Goal: Navigation & Orientation: Find specific page/section

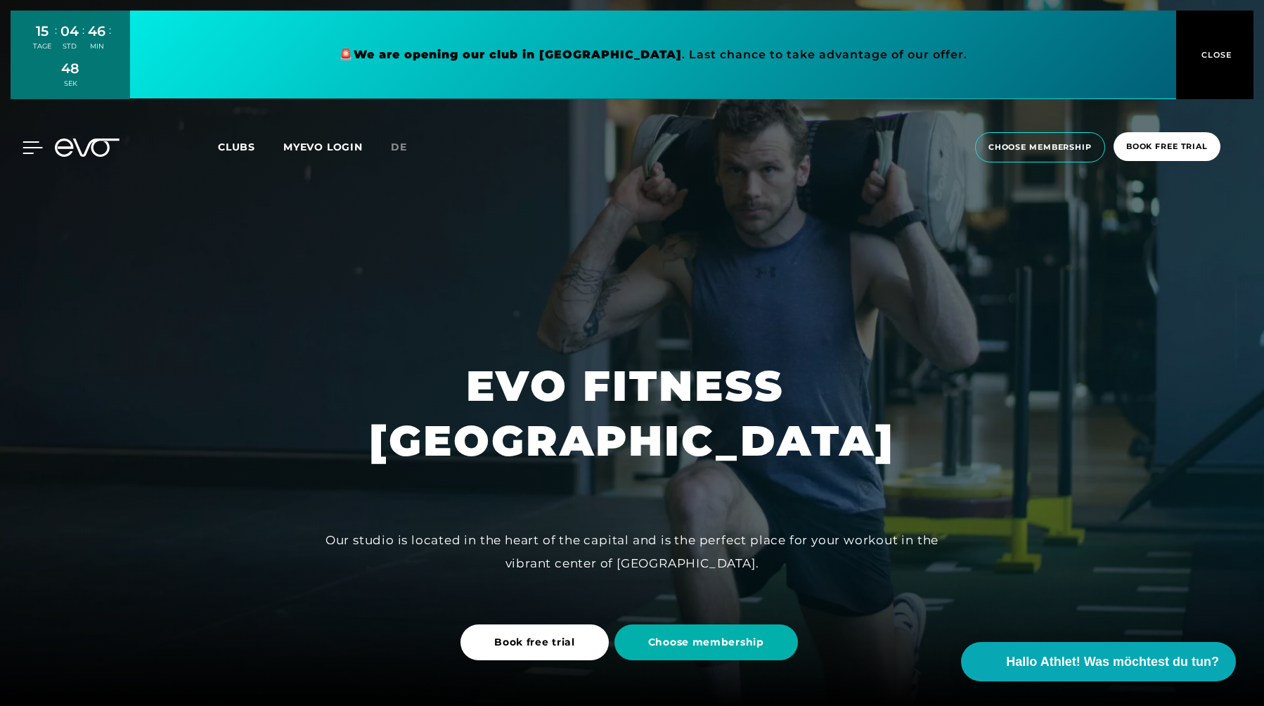
click at [33, 146] on icon at bounding box center [33, 147] width 20 height 11
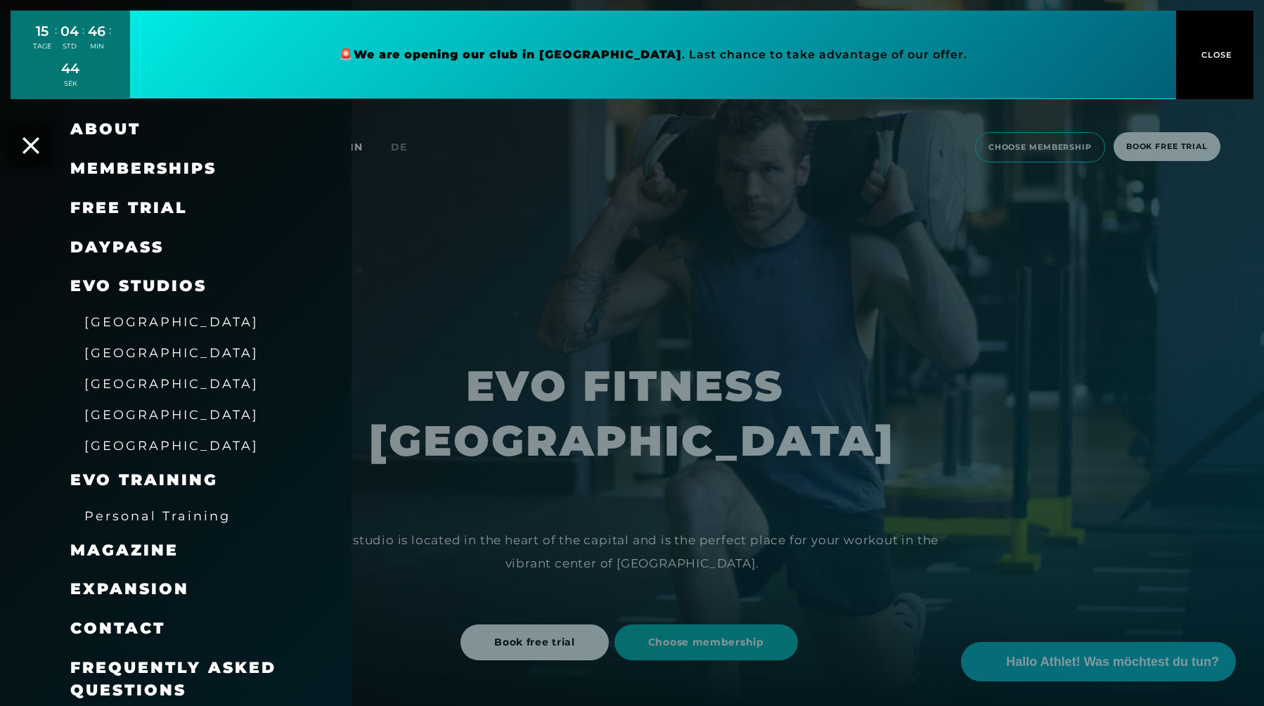
scroll to position [4, 0]
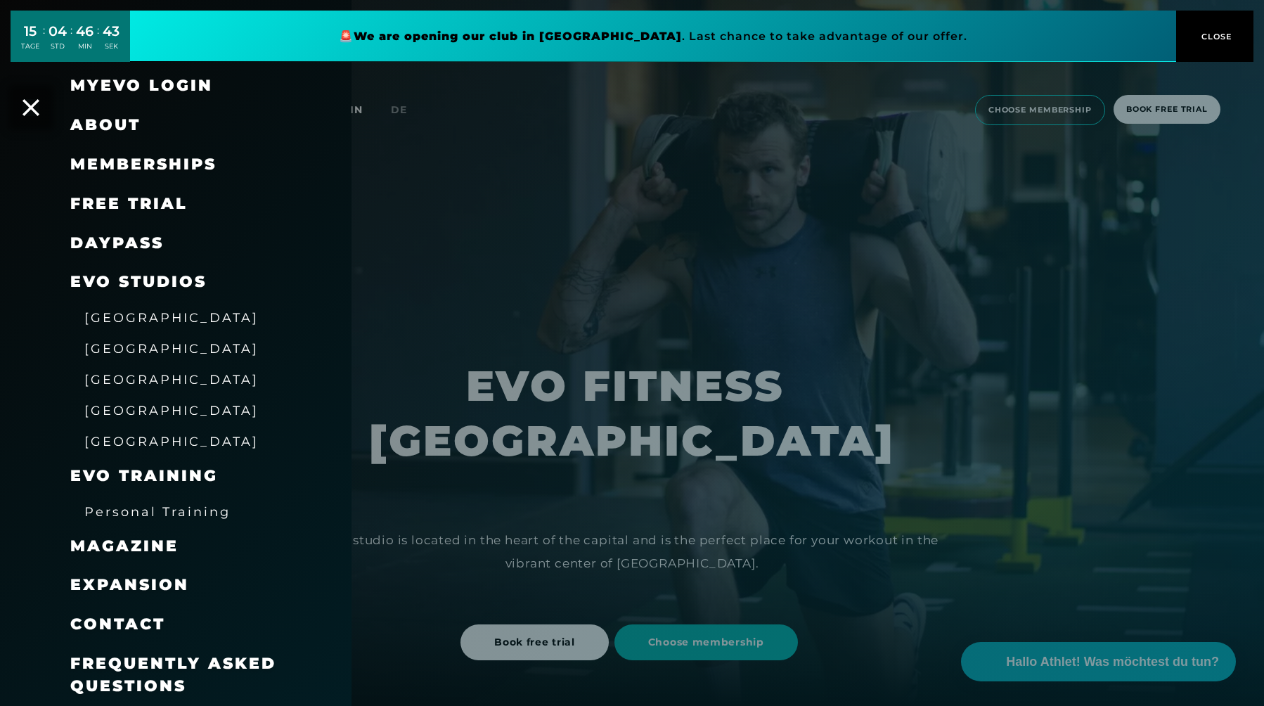
click at [124, 516] on span "Personal Training" at bounding box center [157, 511] width 146 height 15
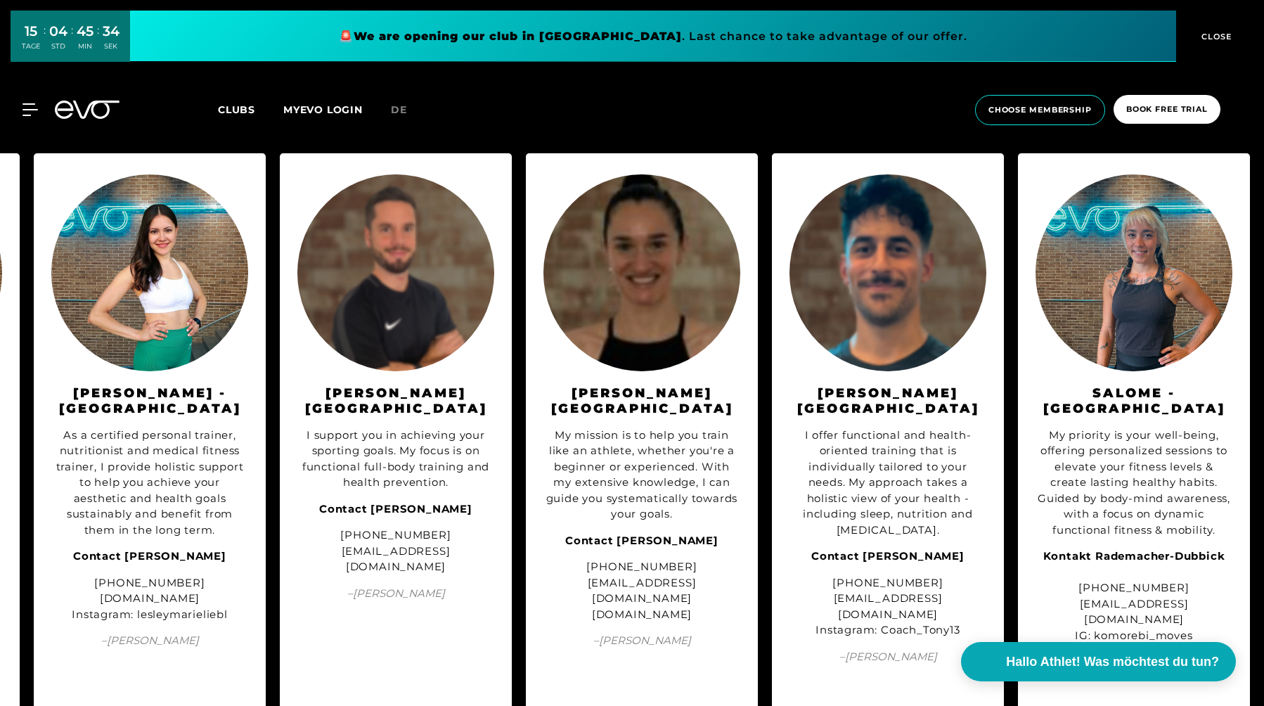
scroll to position [1568, 0]
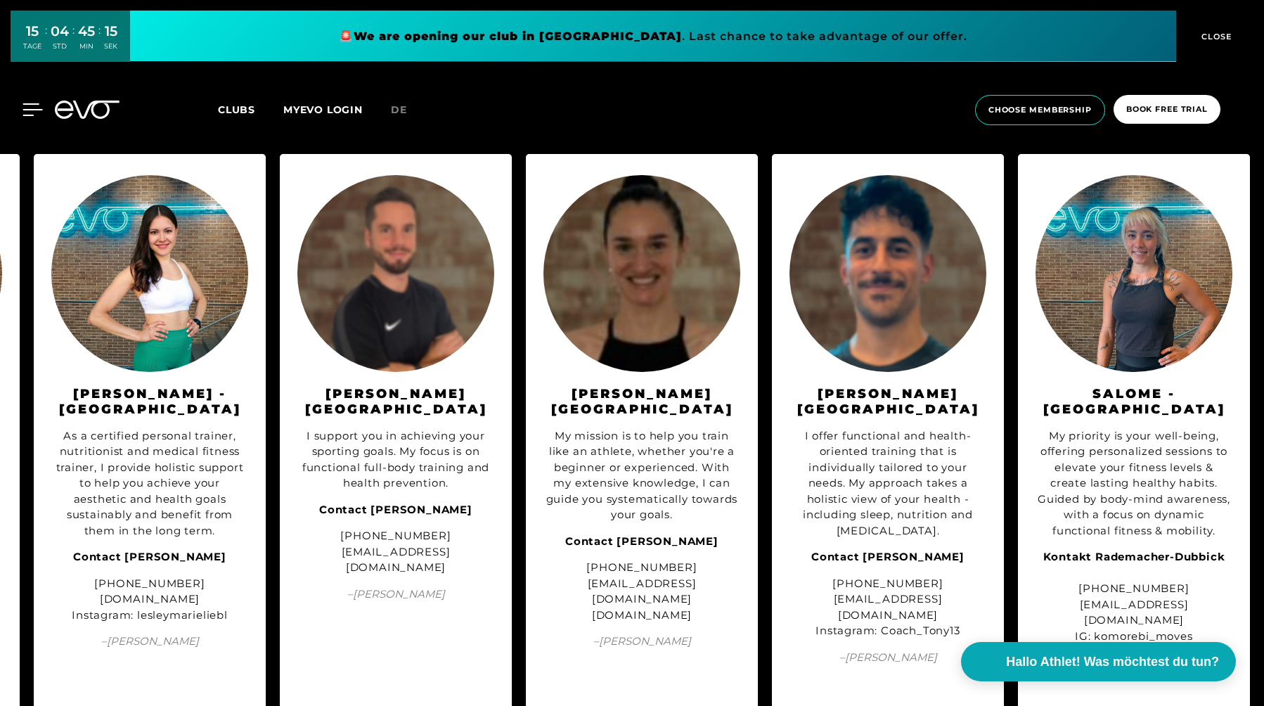
click at [25, 109] on icon at bounding box center [33, 109] width 20 height 13
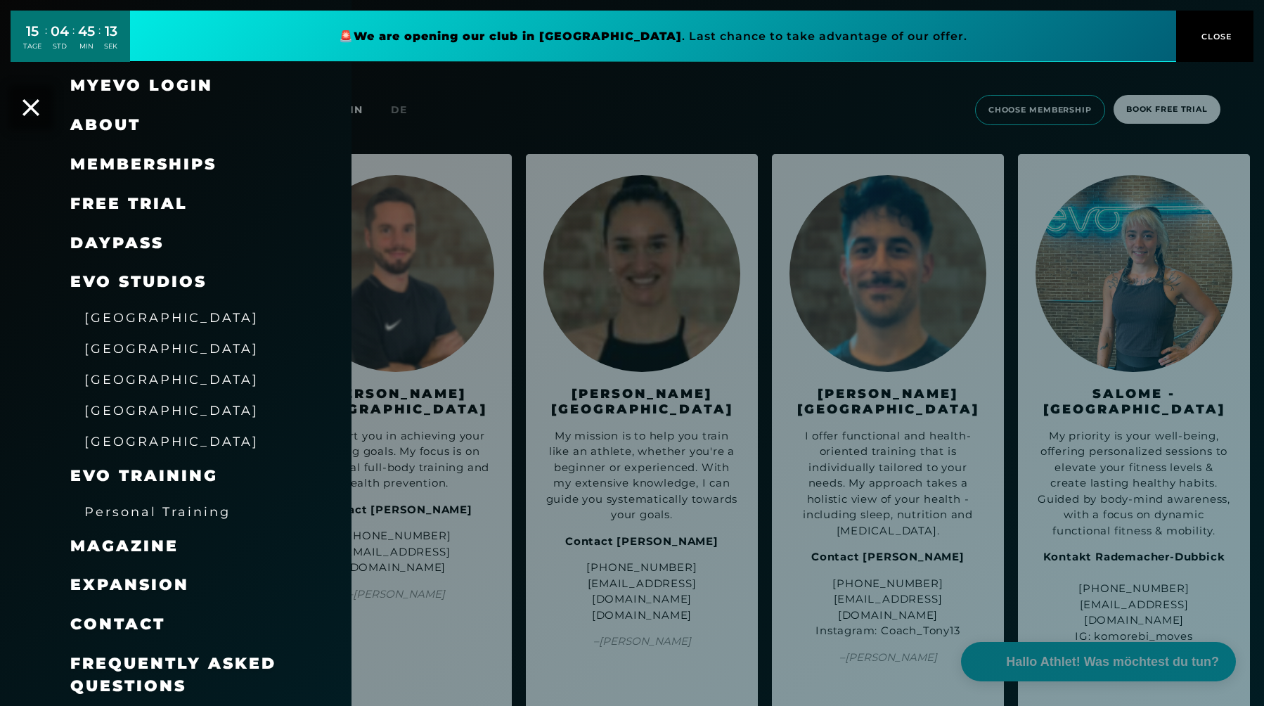
click at [115, 350] on span "[GEOGRAPHIC_DATA]" at bounding box center [171, 348] width 174 height 15
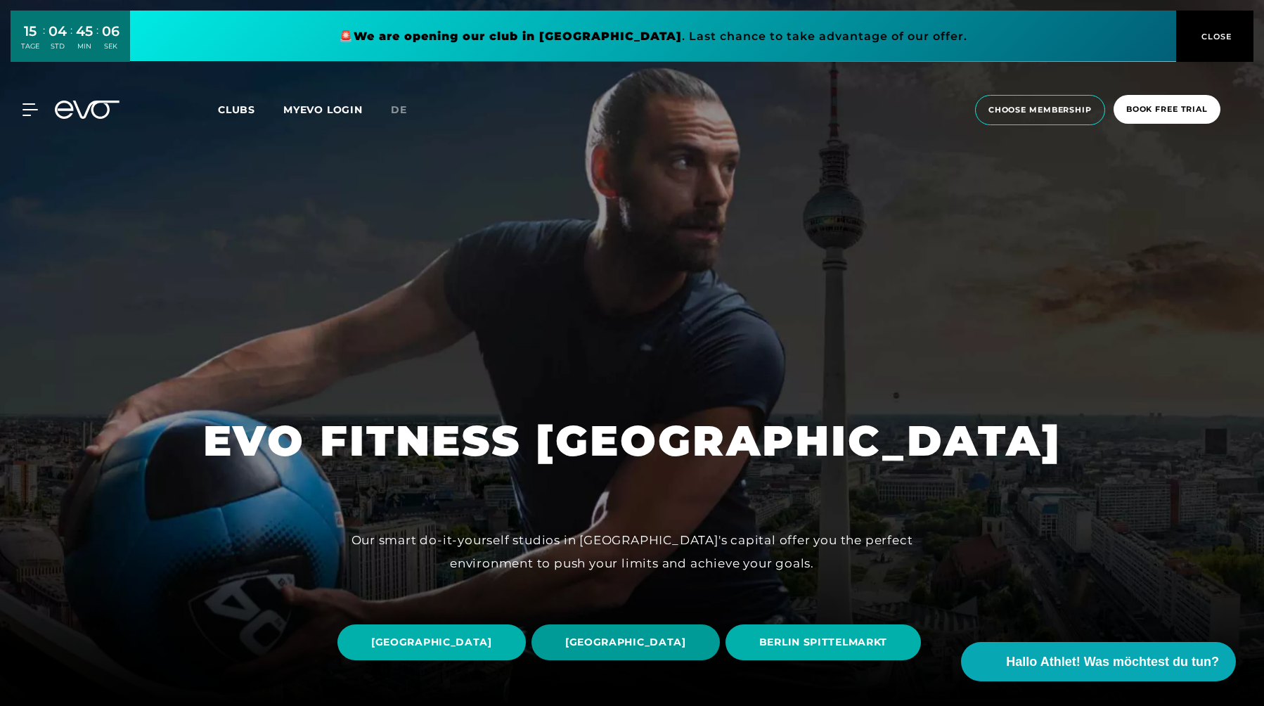
click at [678, 635] on span "[GEOGRAPHIC_DATA]" at bounding box center [625, 642] width 121 height 15
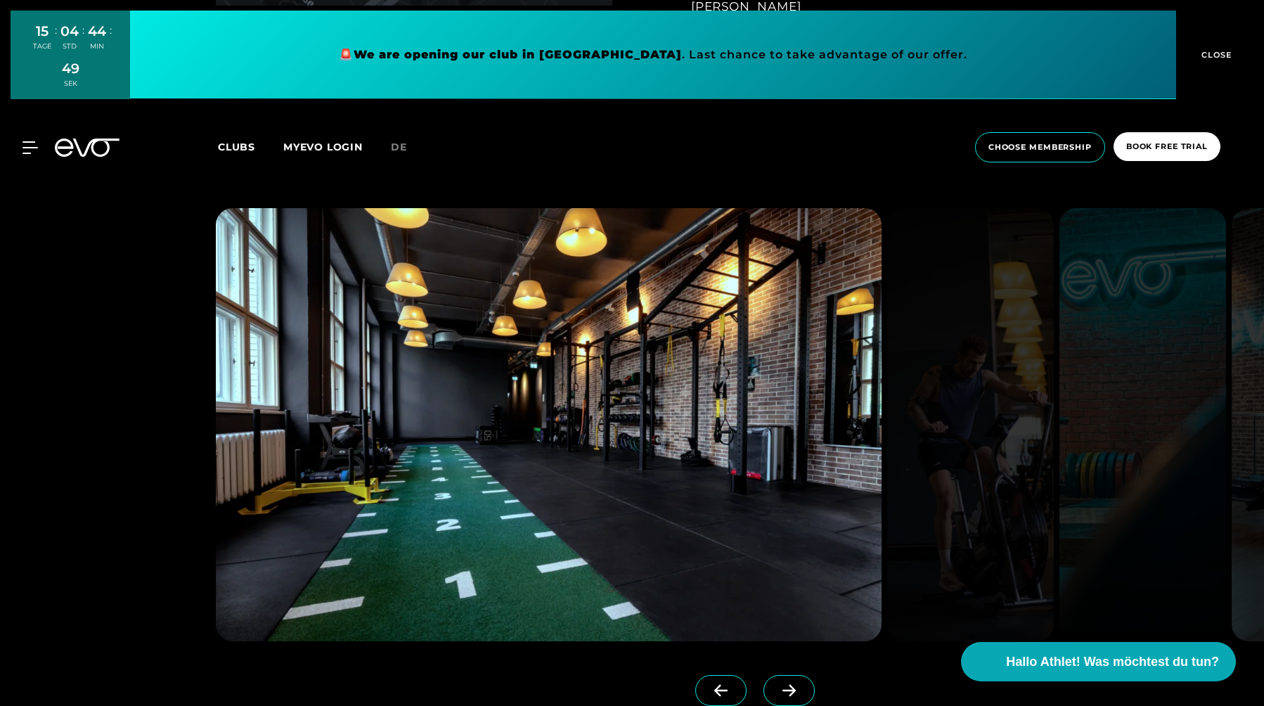
scroll to position [1325, 0]
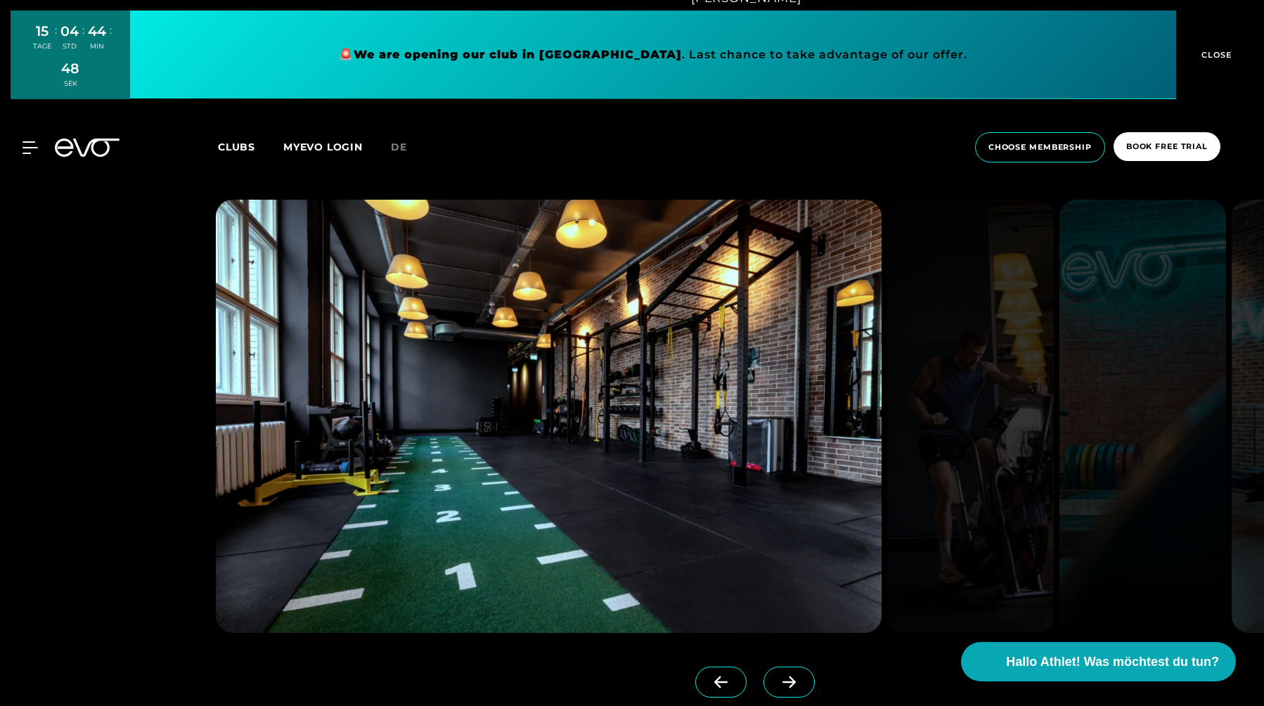
click at [777, 678] on icon at bounding box center [789, 682] width 25 height 13
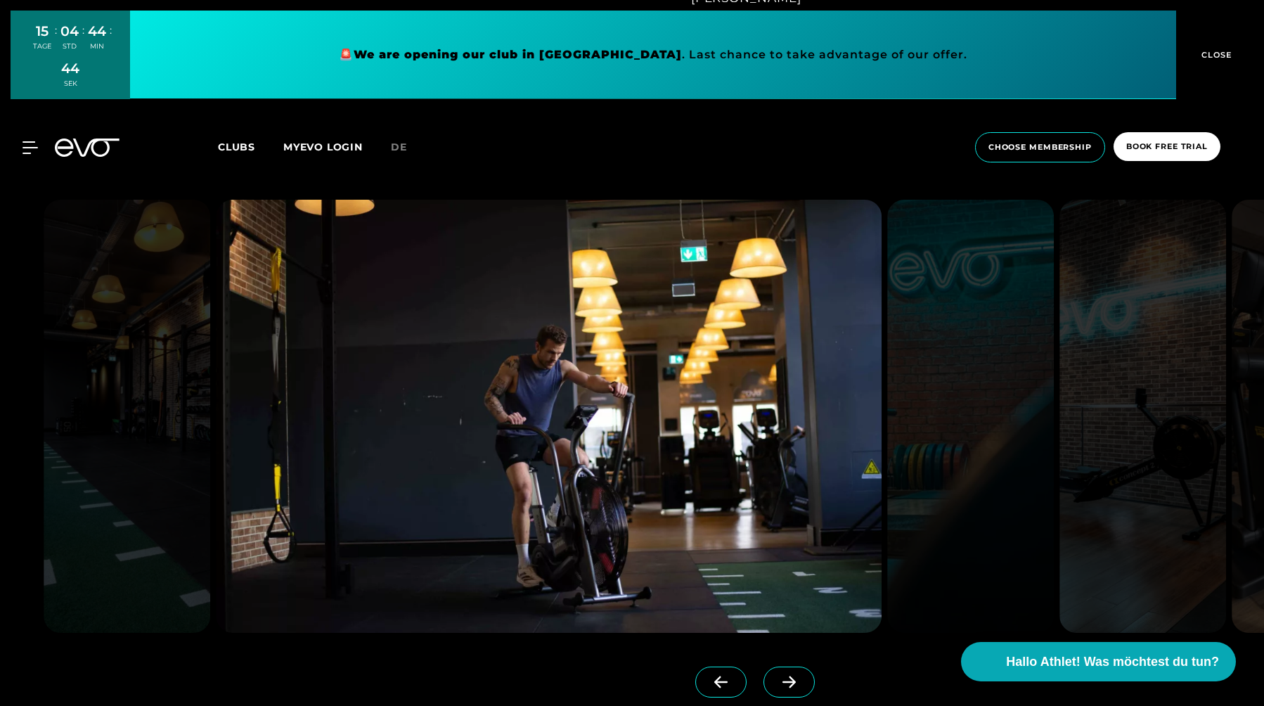
click at [777, 678] on icon at bounding box center [789, 682] width 25 height 13
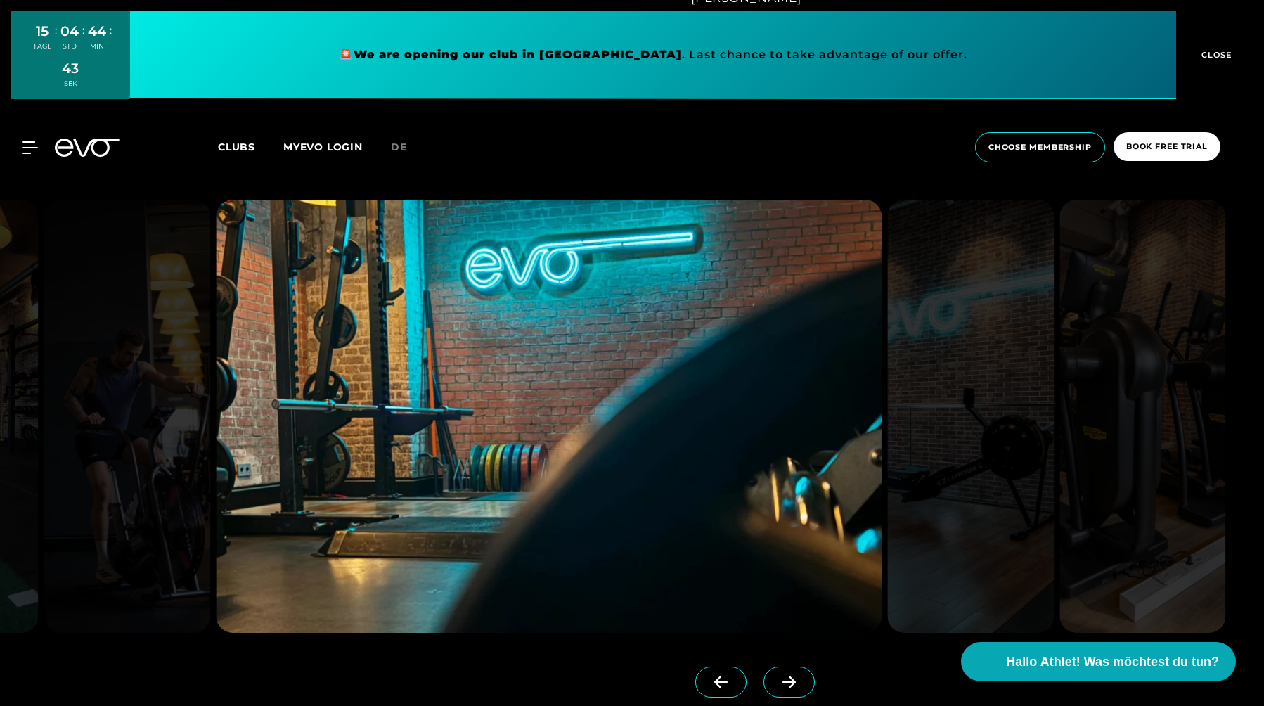
click at [777, 678] on icon at bounding box center [789, 682] width 25 height 13
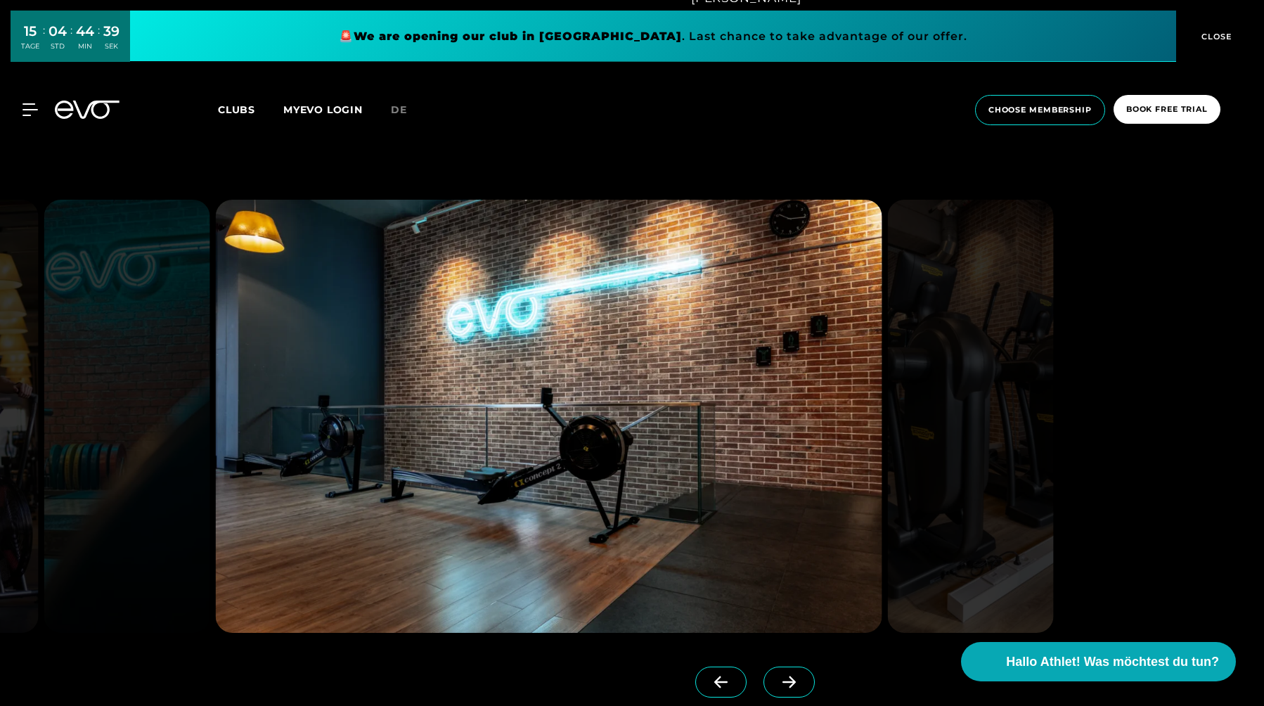
click at [777, 678] on icon at bounding box center [789, 682] width 25 height 13
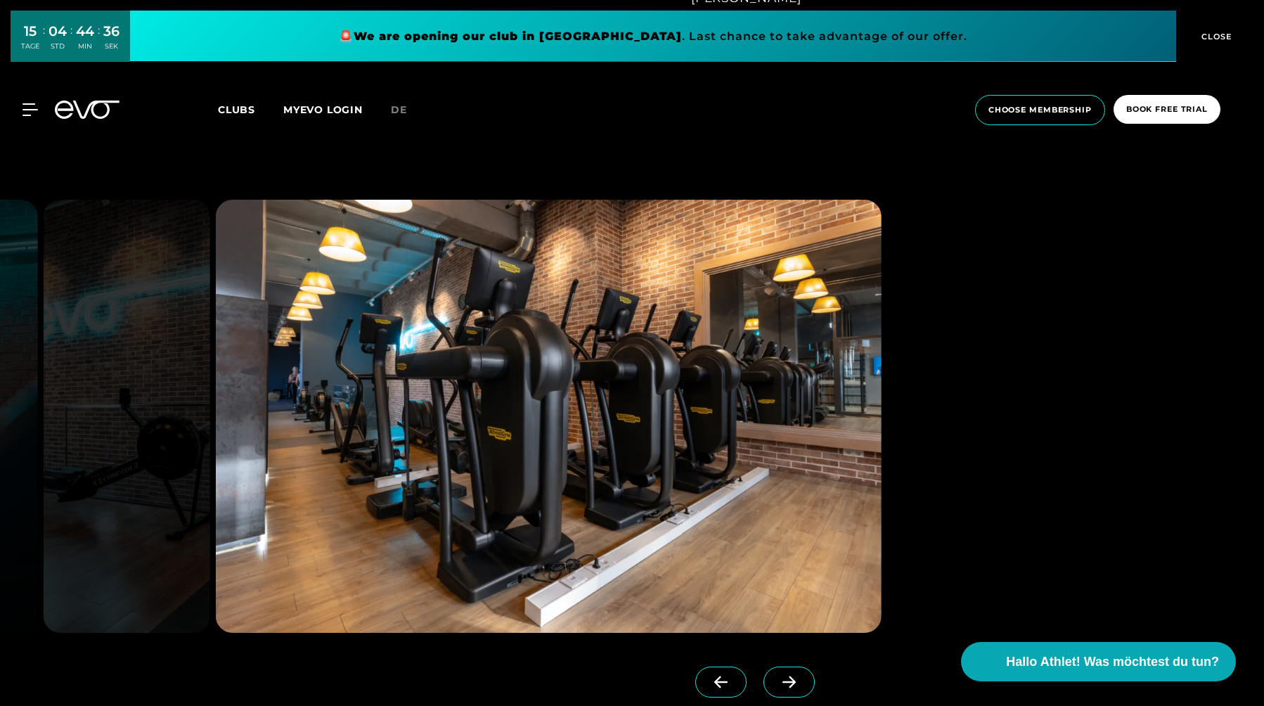
click at [777, 678] on icon at bounding box center [789, 682] width 25 height 13
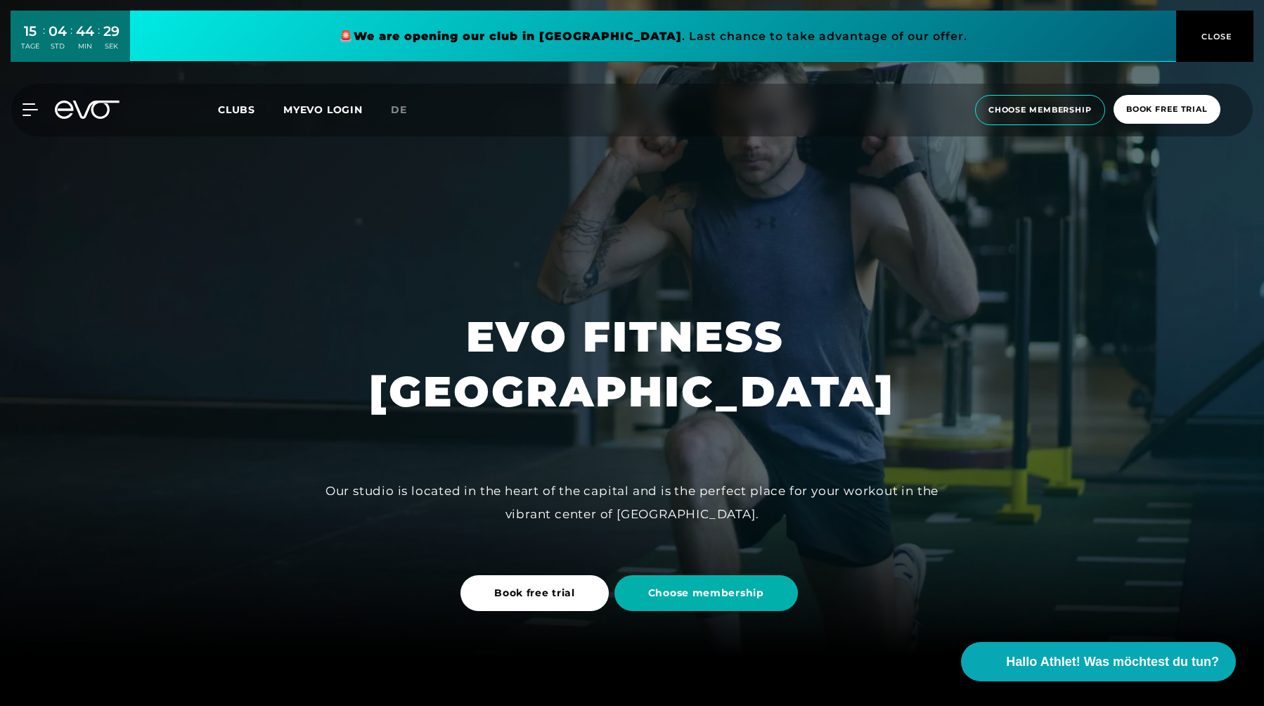
scroll to position [0, 0]
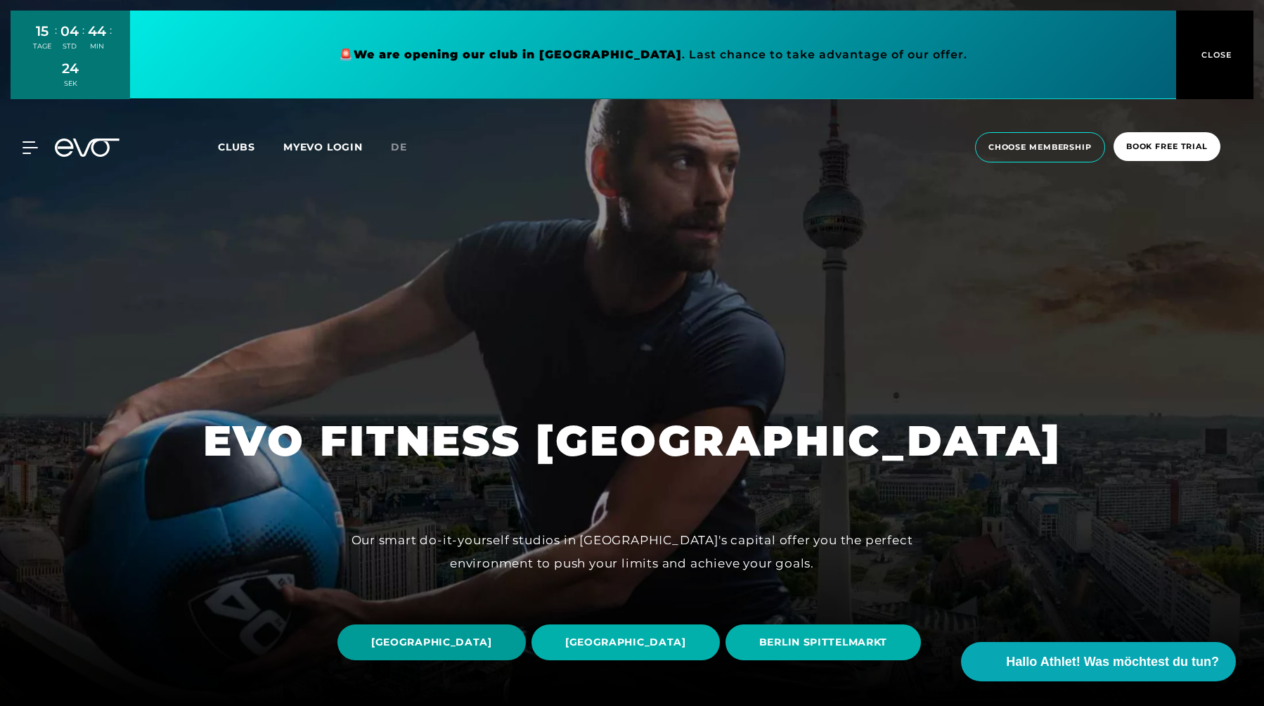
click at [522, 624] on span "[GEOGRAPHIC_DATA]" at bounding box center [432, 642] width 188 height 36
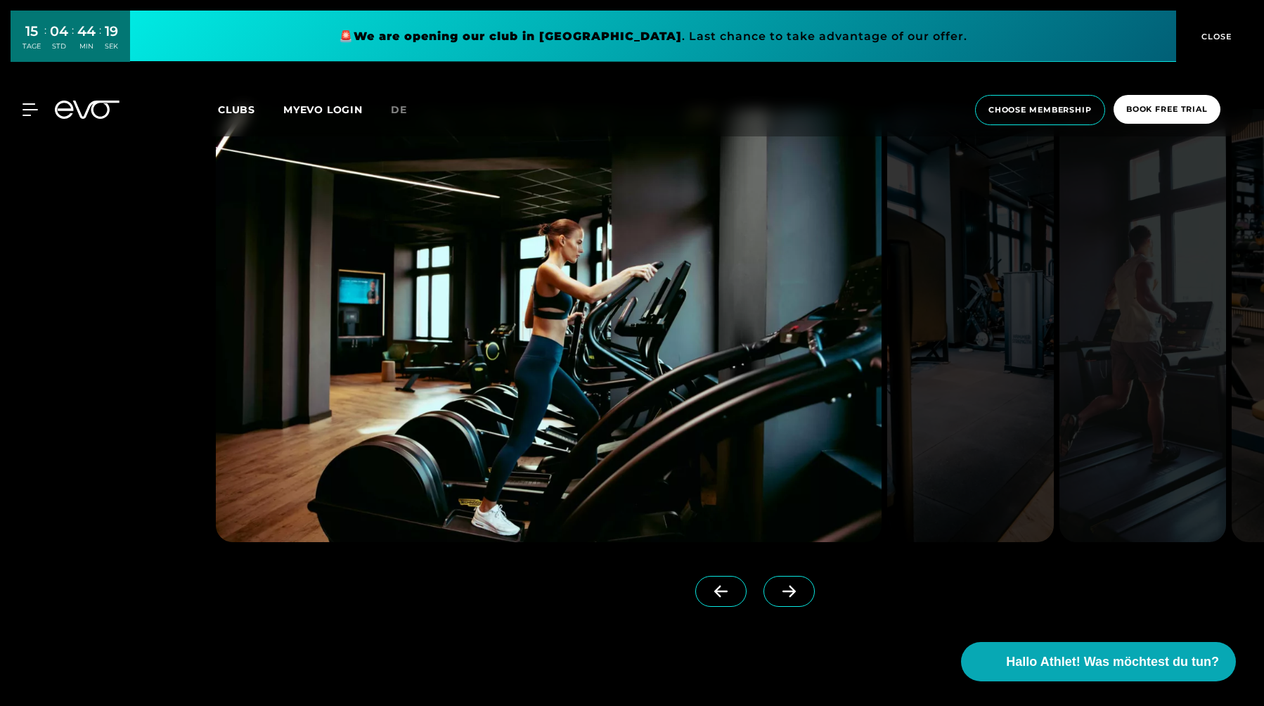
scroll to position [1405, 0]
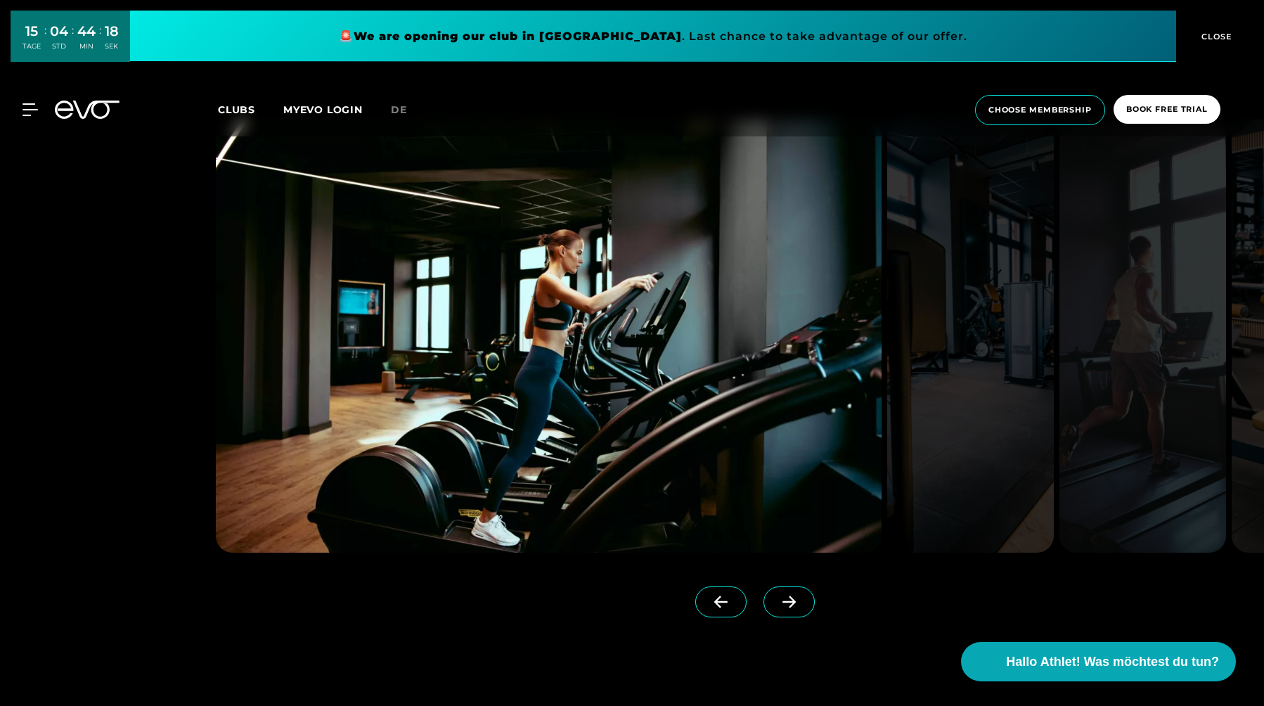
click at [764, 609] on span at bounding box center [789, 602] width 51 height 31
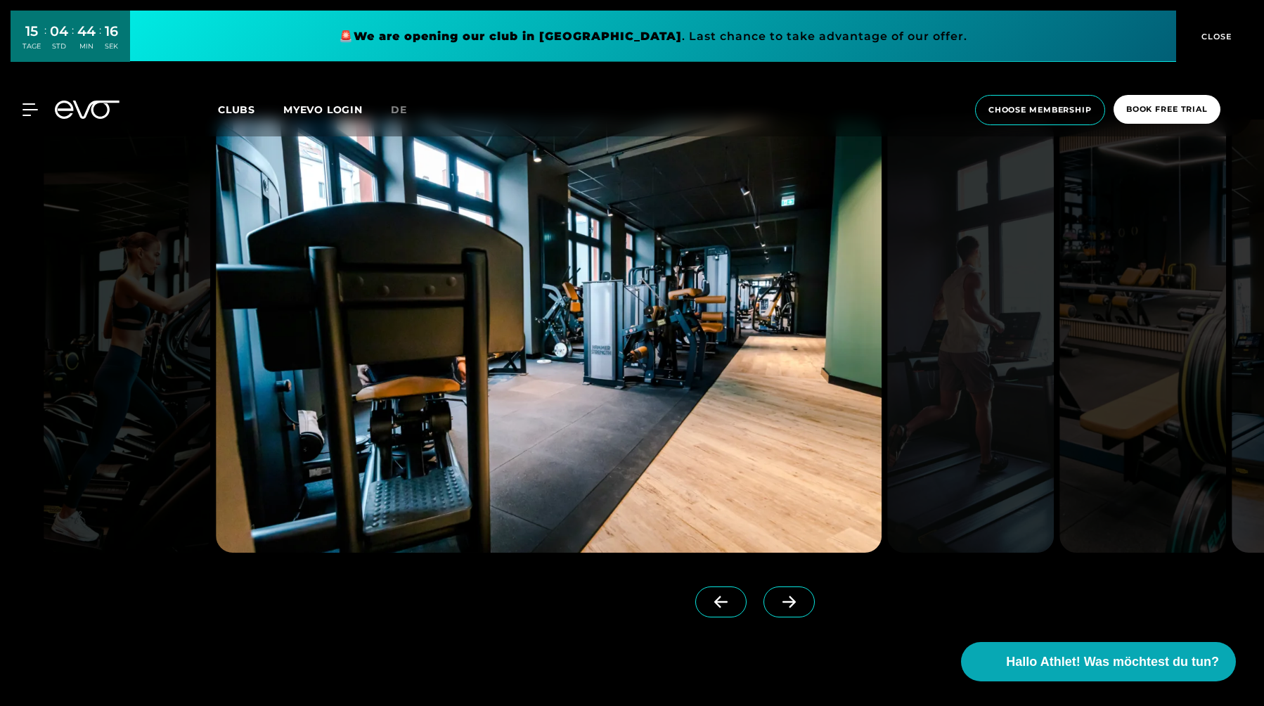
click at [764, 609] on span at bounding box center [789, 602] width 51 height 31
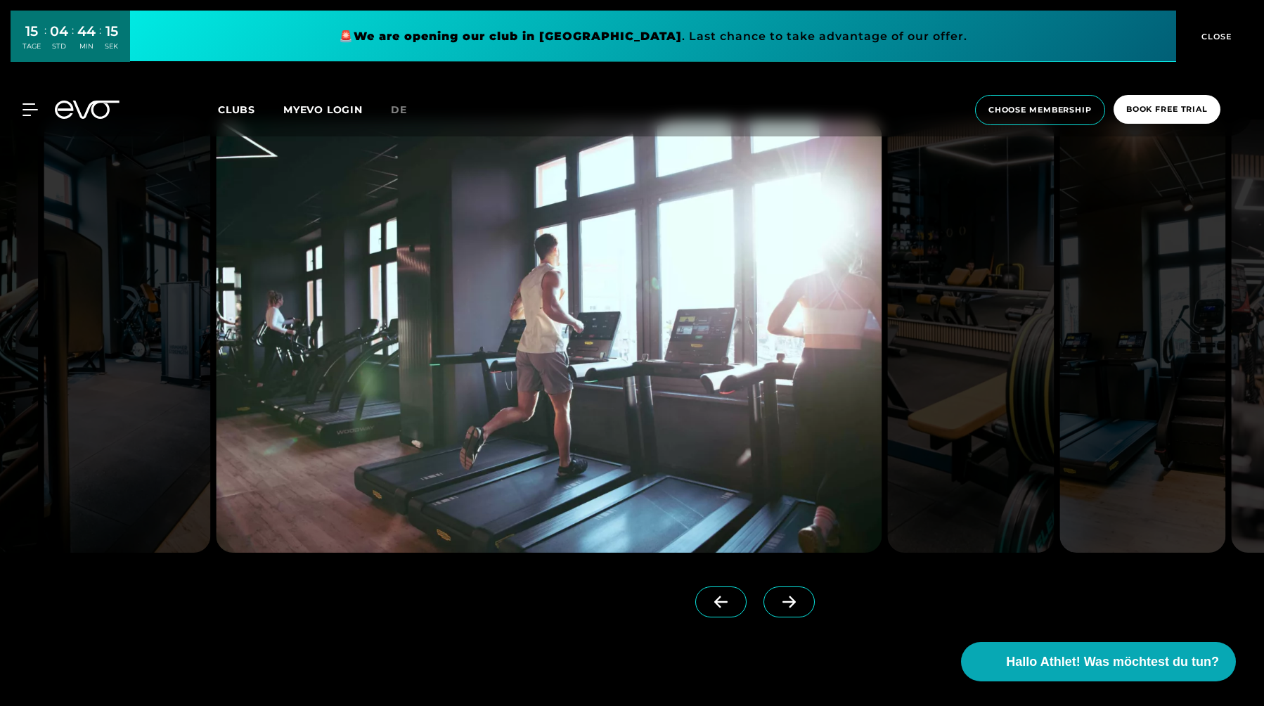
click at [764, 609] on span at bounding box center [789, 602] width 51 height 31
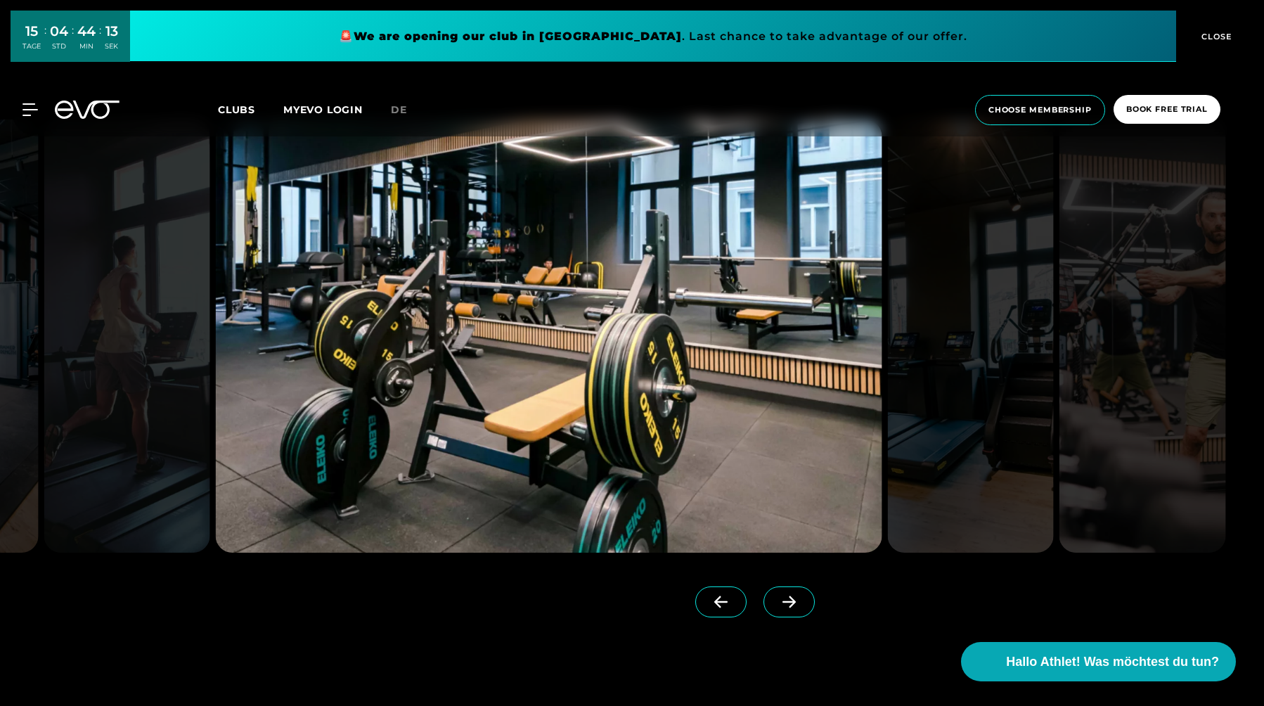
click at [764, 609] on span at bounding box center [789, 602] width 51 height 31
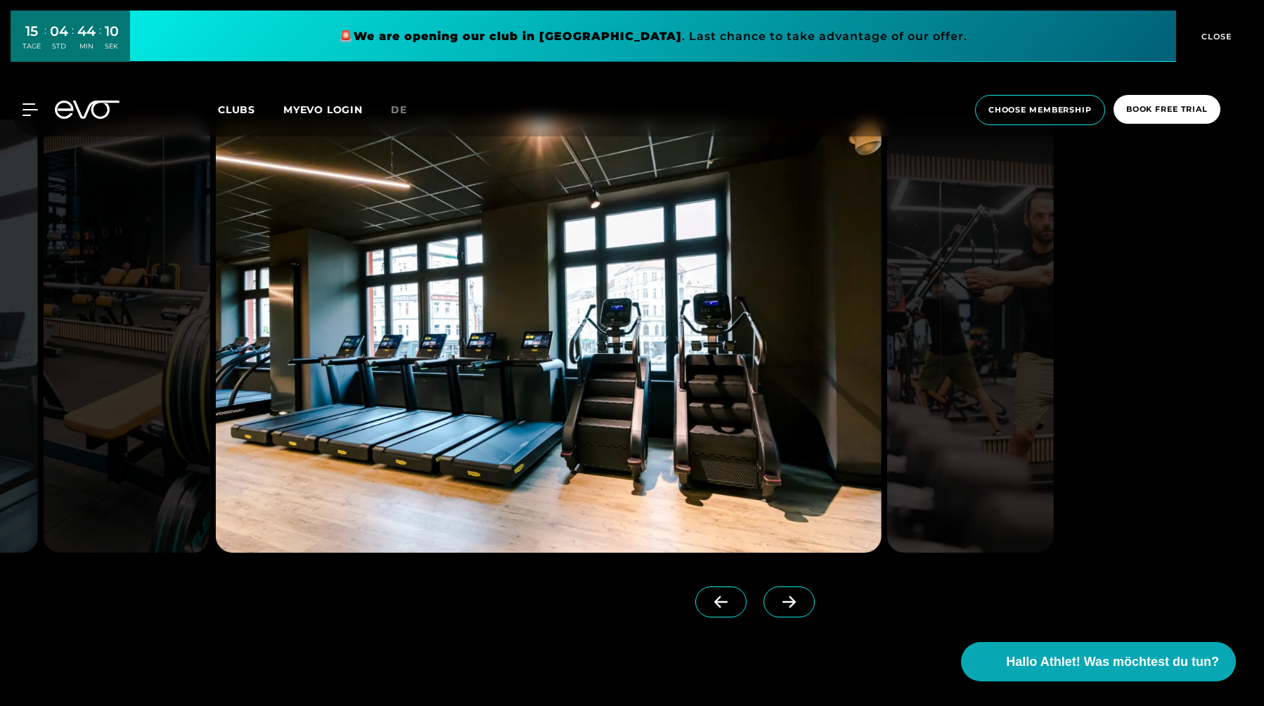
click at [764, 609] on span at bounding box center [789, 602] width 51 height 31
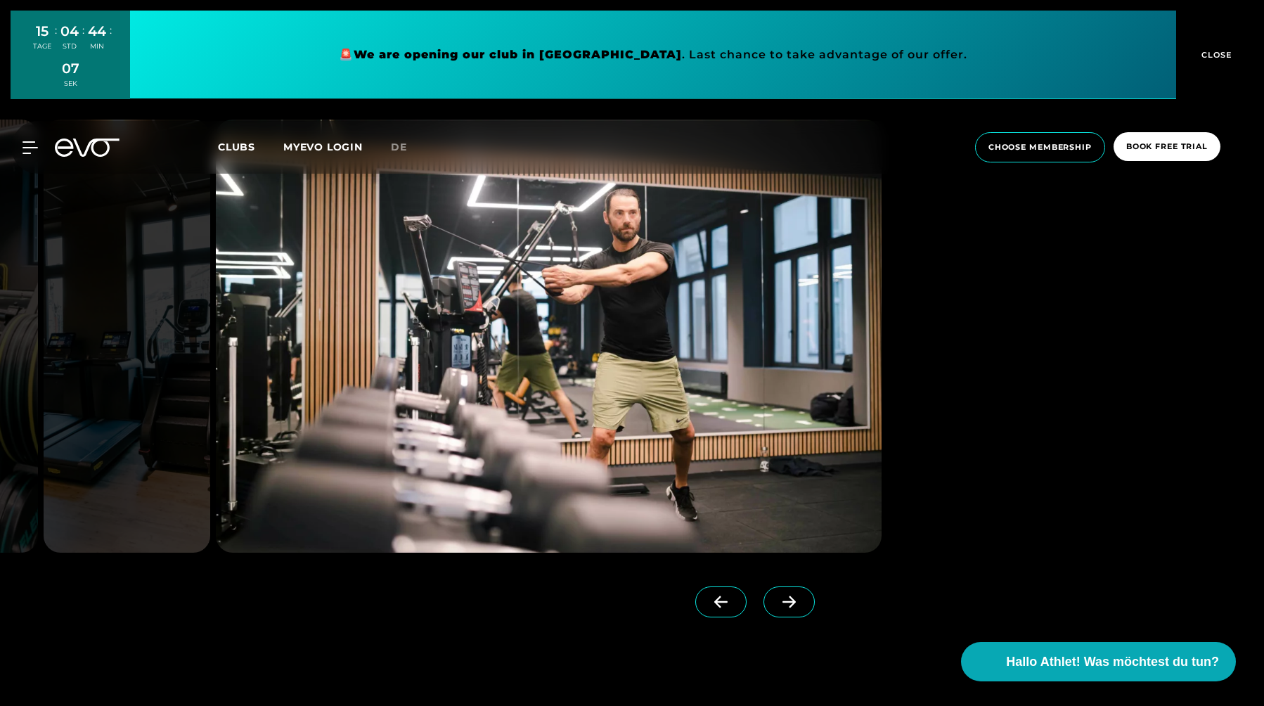
click at [764, 609] on span at bounding box center [789, 602] width 51 height 31
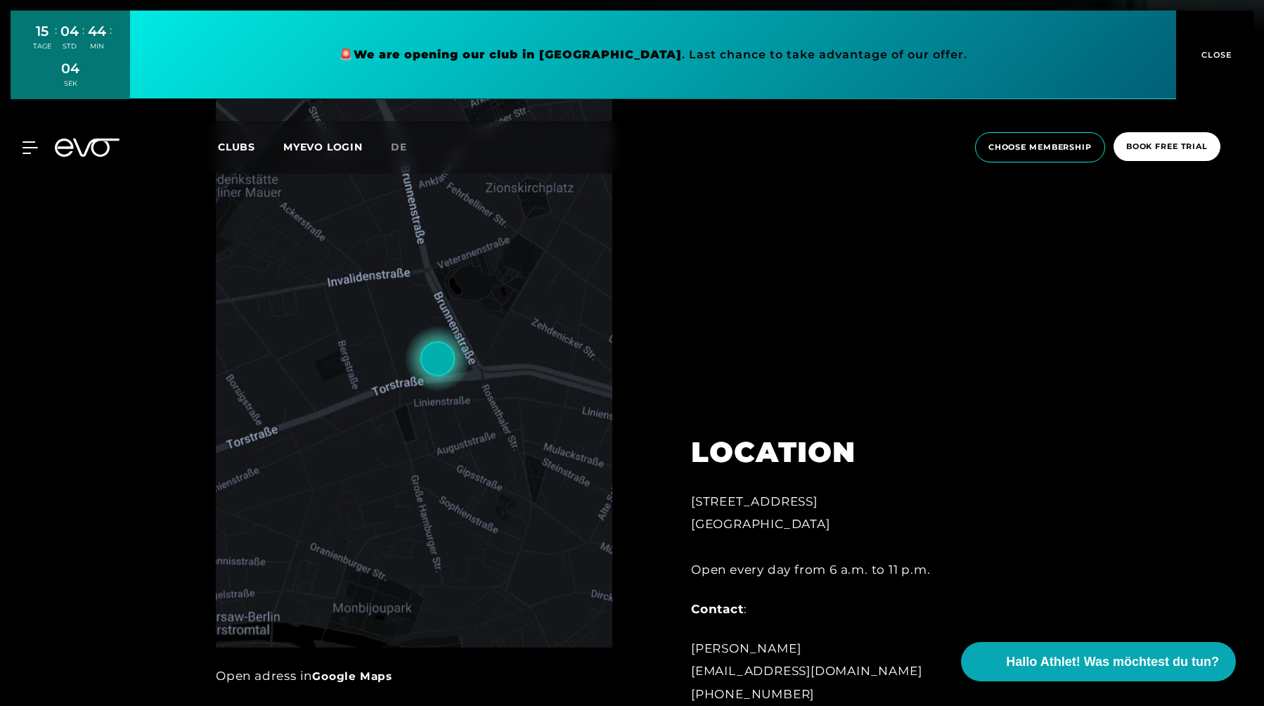
scroll to position [653, 0]
